Goal: Information Seeking & Learning: Learn about a topic

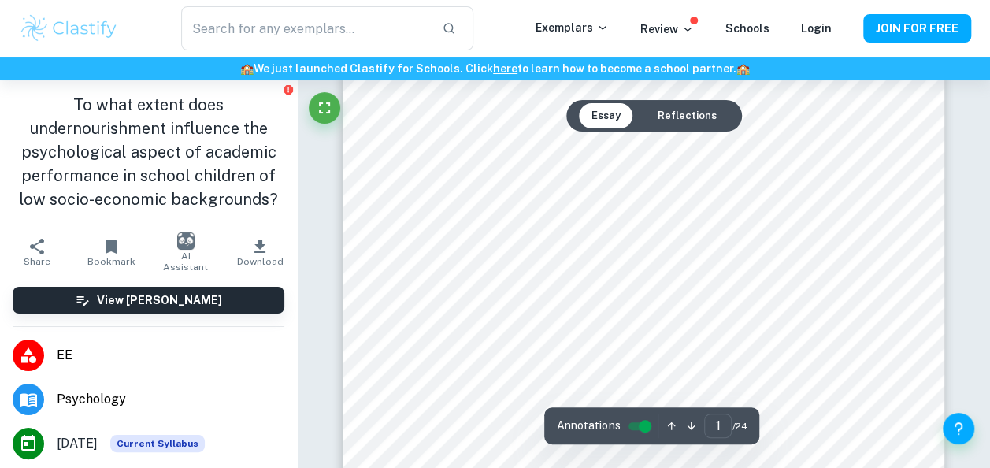
scroll to position [205, 0]
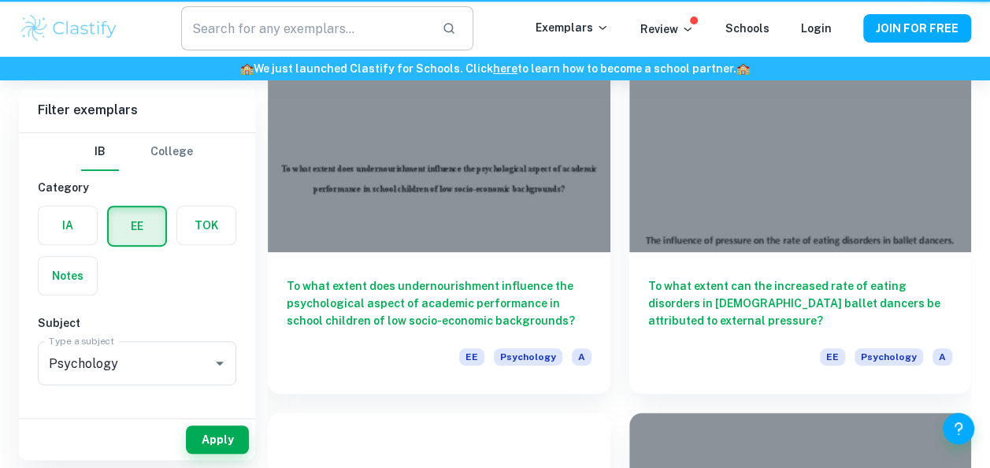
scroll to position [198, 0]
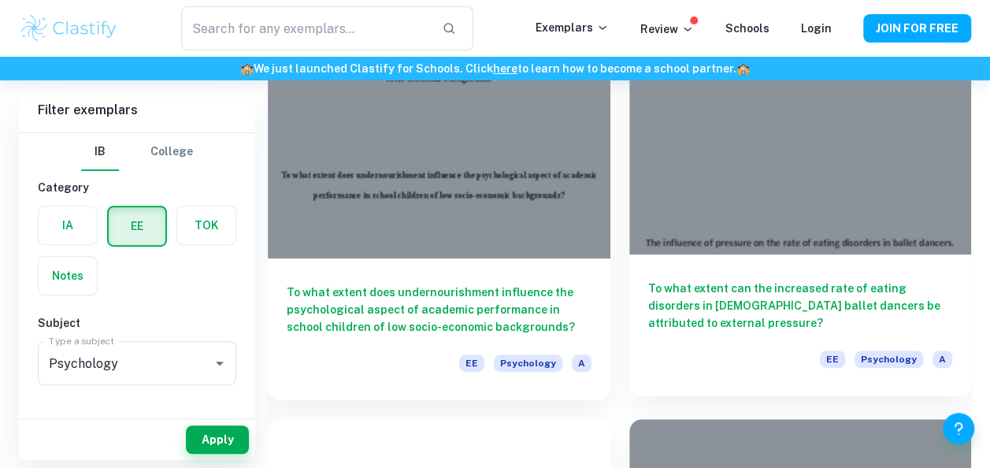
click at [733, 310] on h6 "To what extent can the increased rate of eating disorders in [DEMOGRAPHIC_DATA]…" at bounding box center [800, 306] width 305 height 52
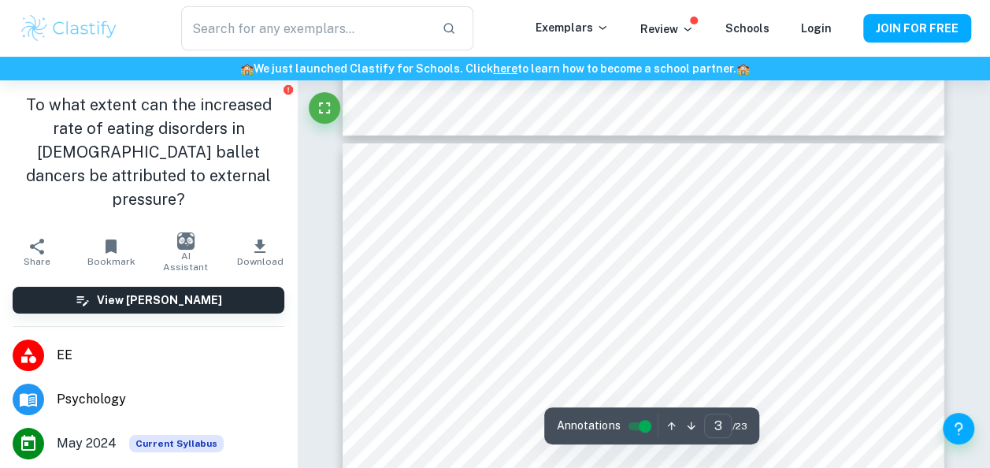
type input "4"
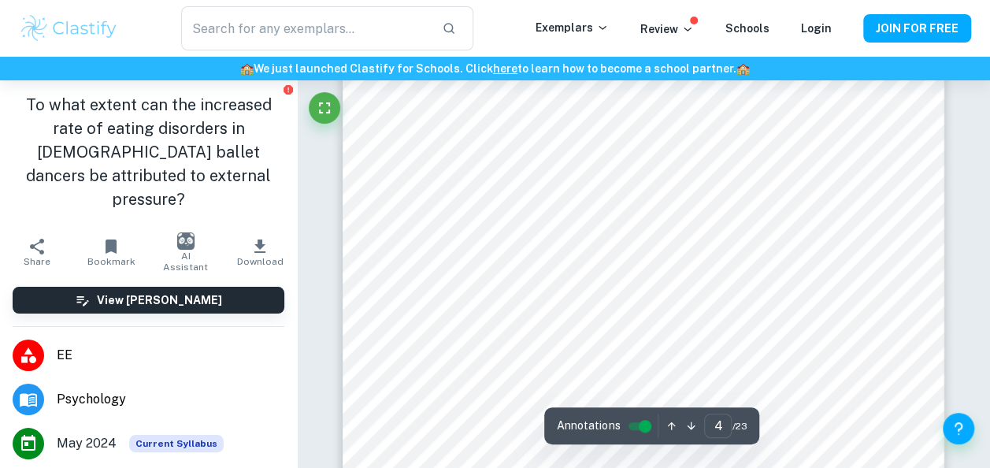
scroll to position [3066, 0]
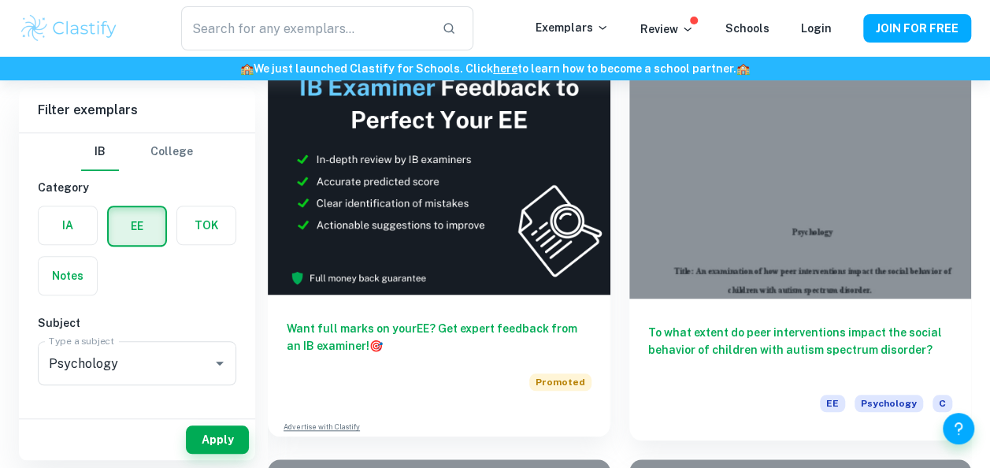
scroll to position [782, 0]
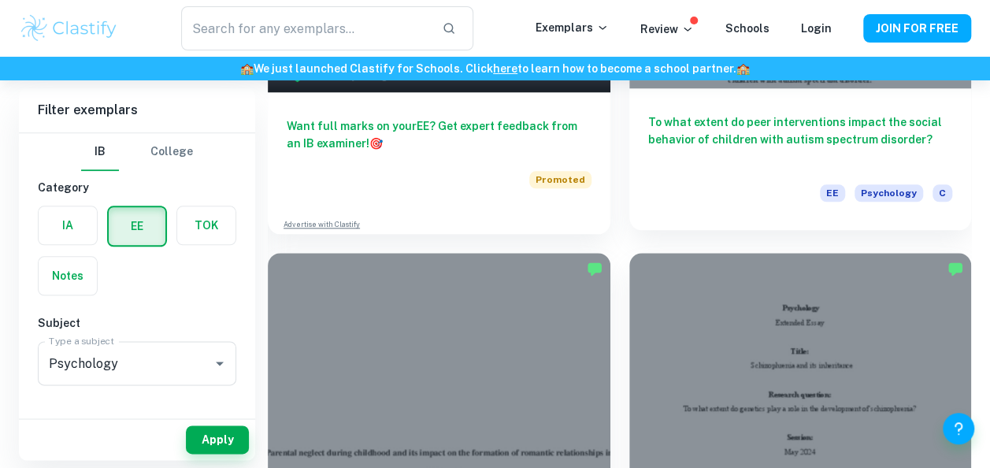
click at [885, 137] on h6 "To what extent do peer interventions impact the social behavior of children wit…" at bounding box center [800, 139] width 305 height 52
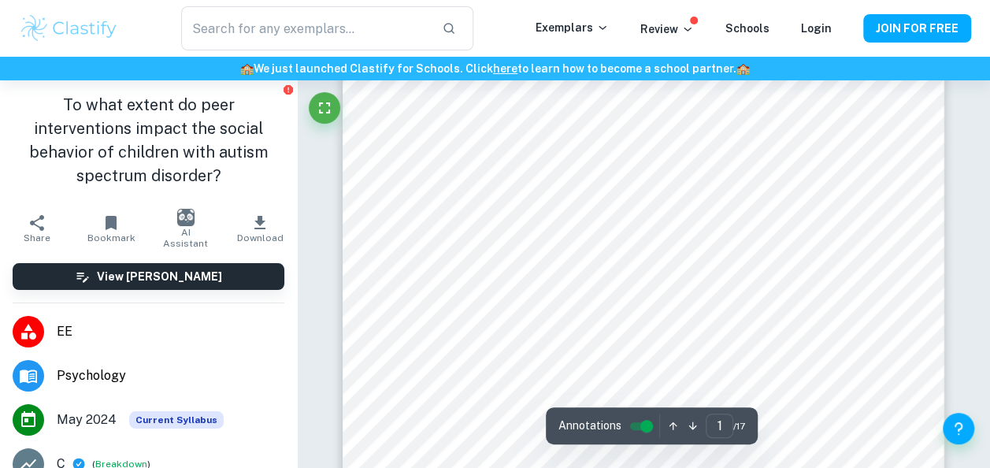
scroll to position [248, 0]
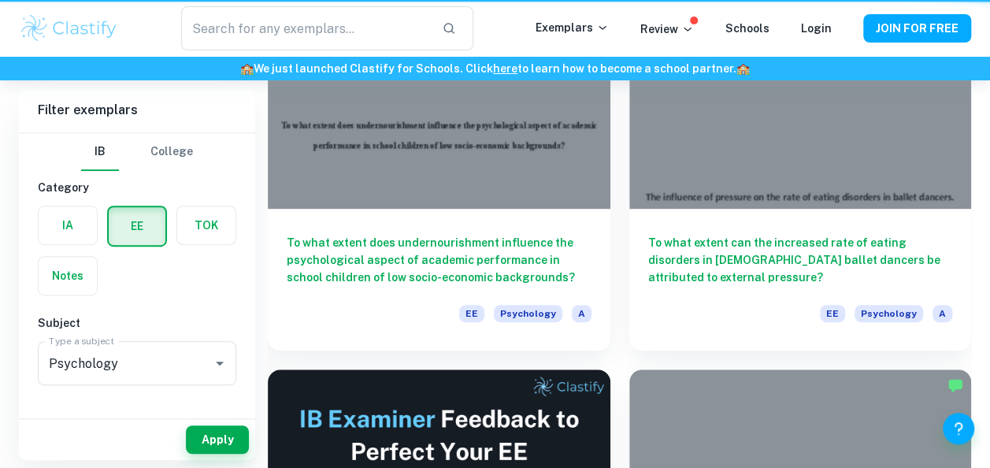
scroll to position [782, 0]
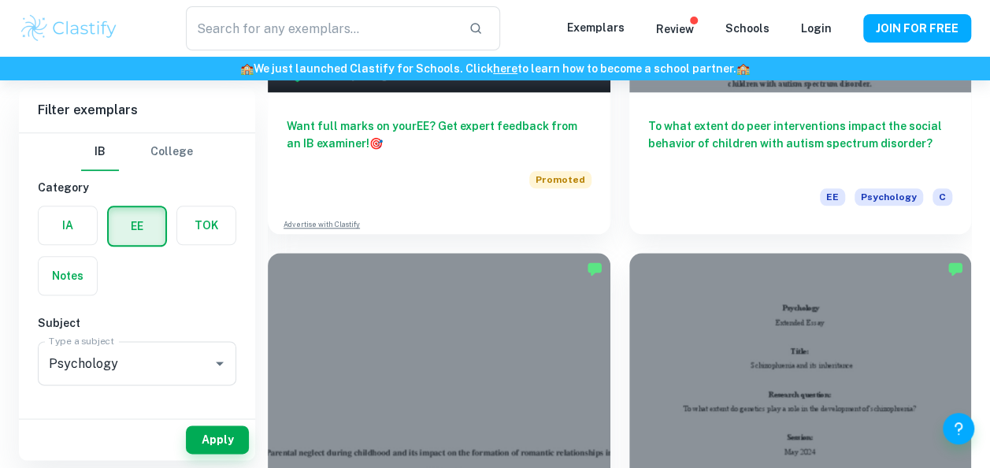
scroll to position [782, 0]
